Goal: Task Accomplishment & Management: Complete application form

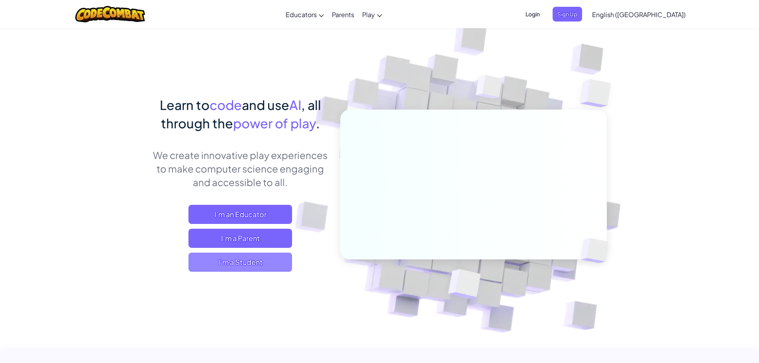
click at [272, 257] on span "I'm a Student" at bounding box center [240, 262] width 104 height 19
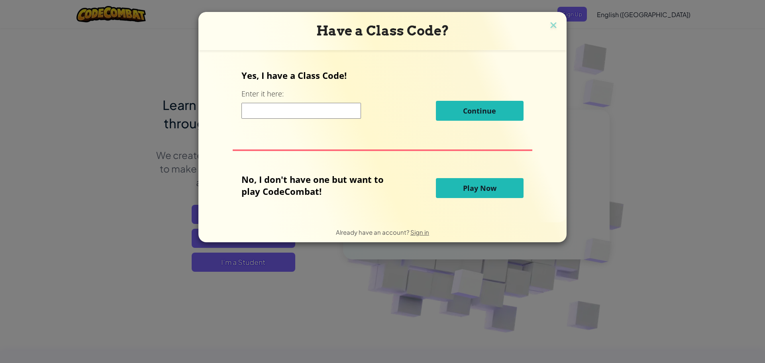
click at [304, 114] on input at bounding box center [300, 111] width 119 height 16
type input "ZapParkPlane"
click at [317, 111] on input "ZapParkPlane" at bounding box center [300, 111] width 119 height 16
click at [425, 111] on div "ZapParkPlane Continue" at bounding box center [382, 111] width 282 height 20
click at [456, 104] on div "Have a Class Code? Yes, I have a Class Code! Enter it here: ZapParkPlane Contin…" at bounding box center [382, 181] width 765 height 363
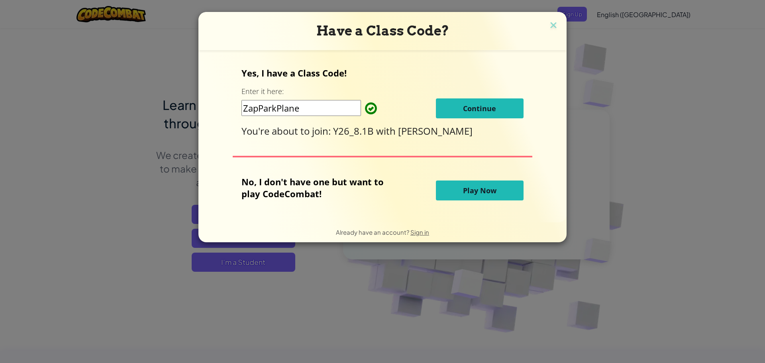
click at [448, 116] on button "Continue" at bounding box center [480, 108] width 88 height 20
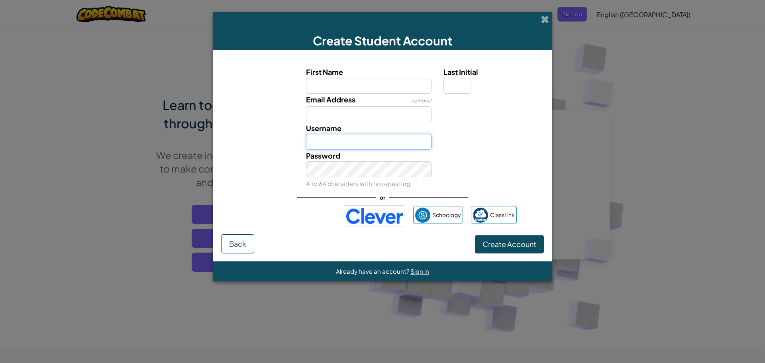
type input "[PERSON_NAME]"
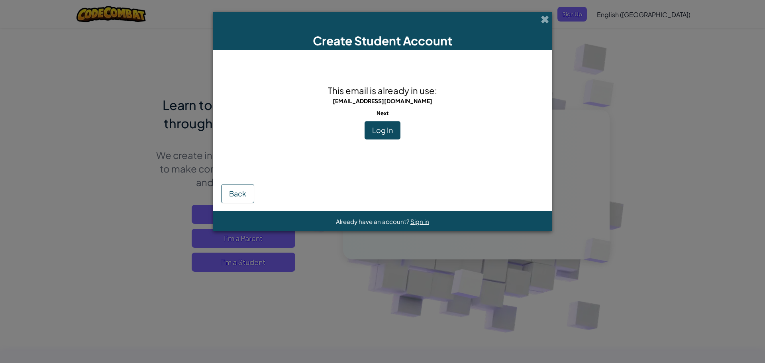
click at [384, 125] on button "Log In" at bounding box center [382, 130] width 36 height 18
